Goal: Task Accomplishment & Management: Use online tool/utility

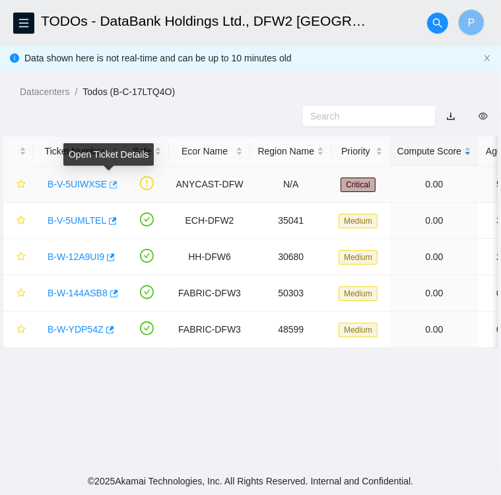
click at [111, 191] on button "button" at bounding box center [112, 184] width 11 height 21
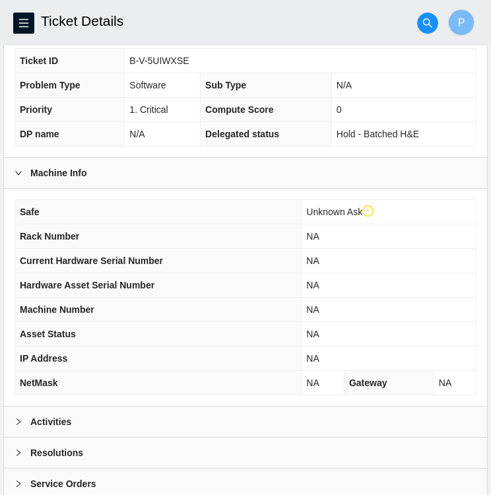
scroll to position [368, 0]
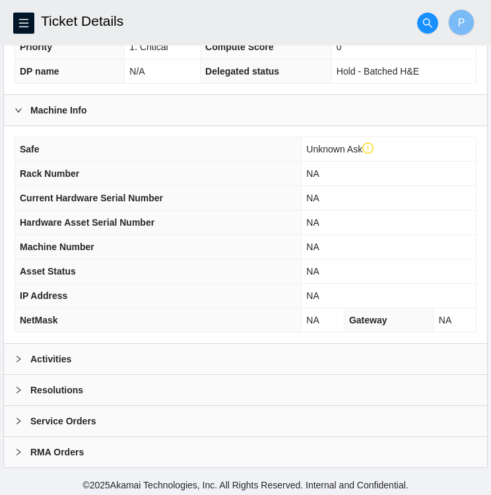
click at [214, 352] on div "Activities" at bounding box center [245, 359] width 483 height 30
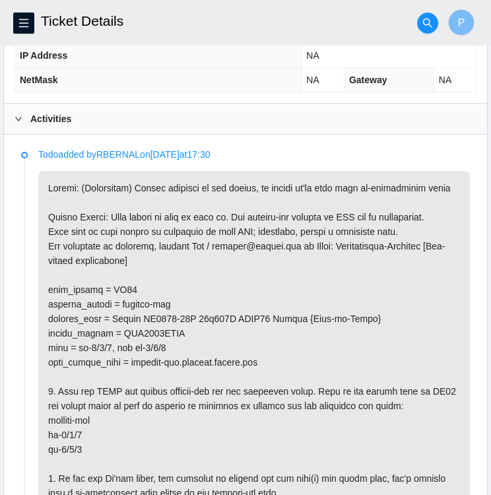
scroll to position [609, 0]
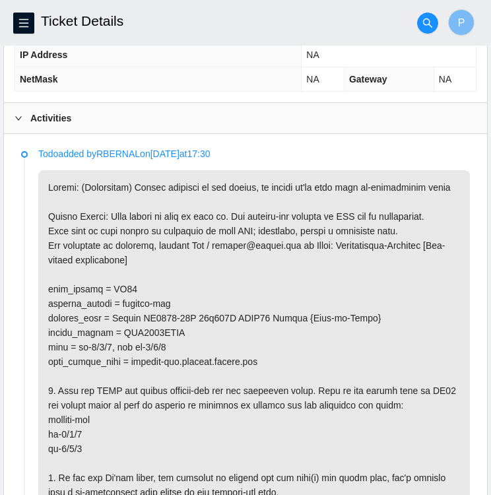
click at [20, 114] on icon "right" at bounding box center [19, 118] width 8 height 8
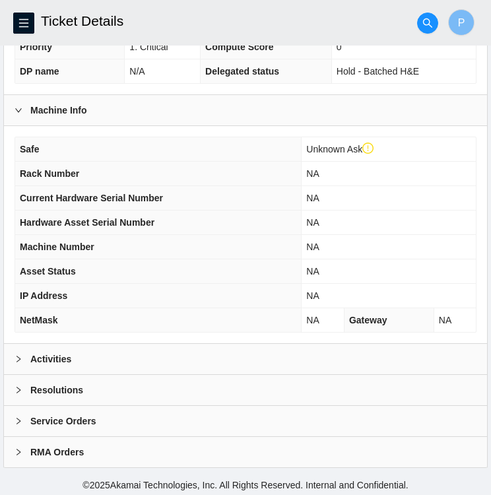
scroll to position [368, 0]
click at [199, 358] on div "Activities" at bounding box center [245, 359] width 483 height 30
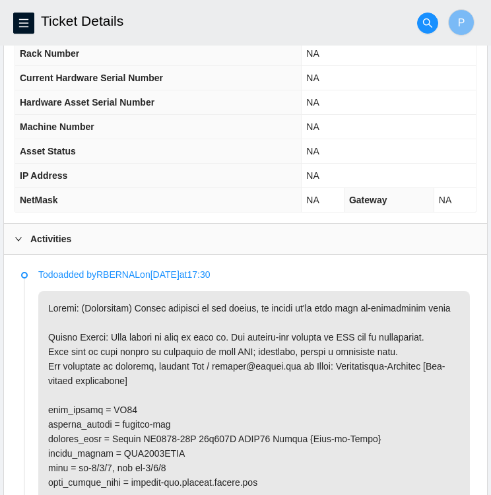
scroll to position [489, 0]
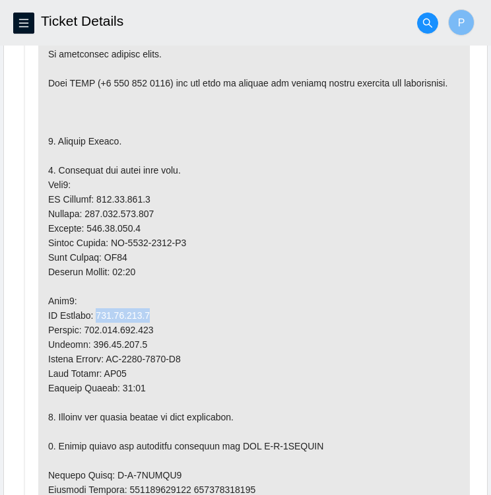
scroll to position [739, 0]
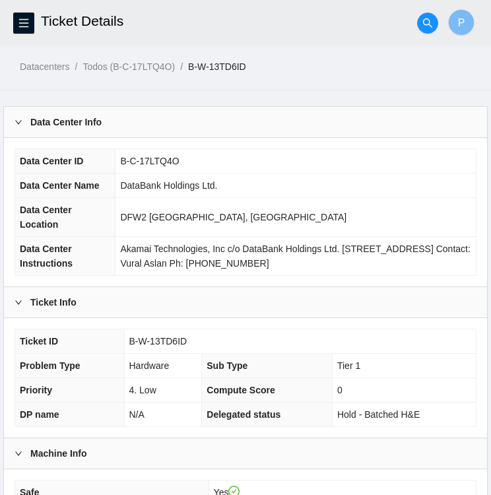
scroll to position [441, 0]
